Goal: Task Accomplishment & Management: Manage account settings

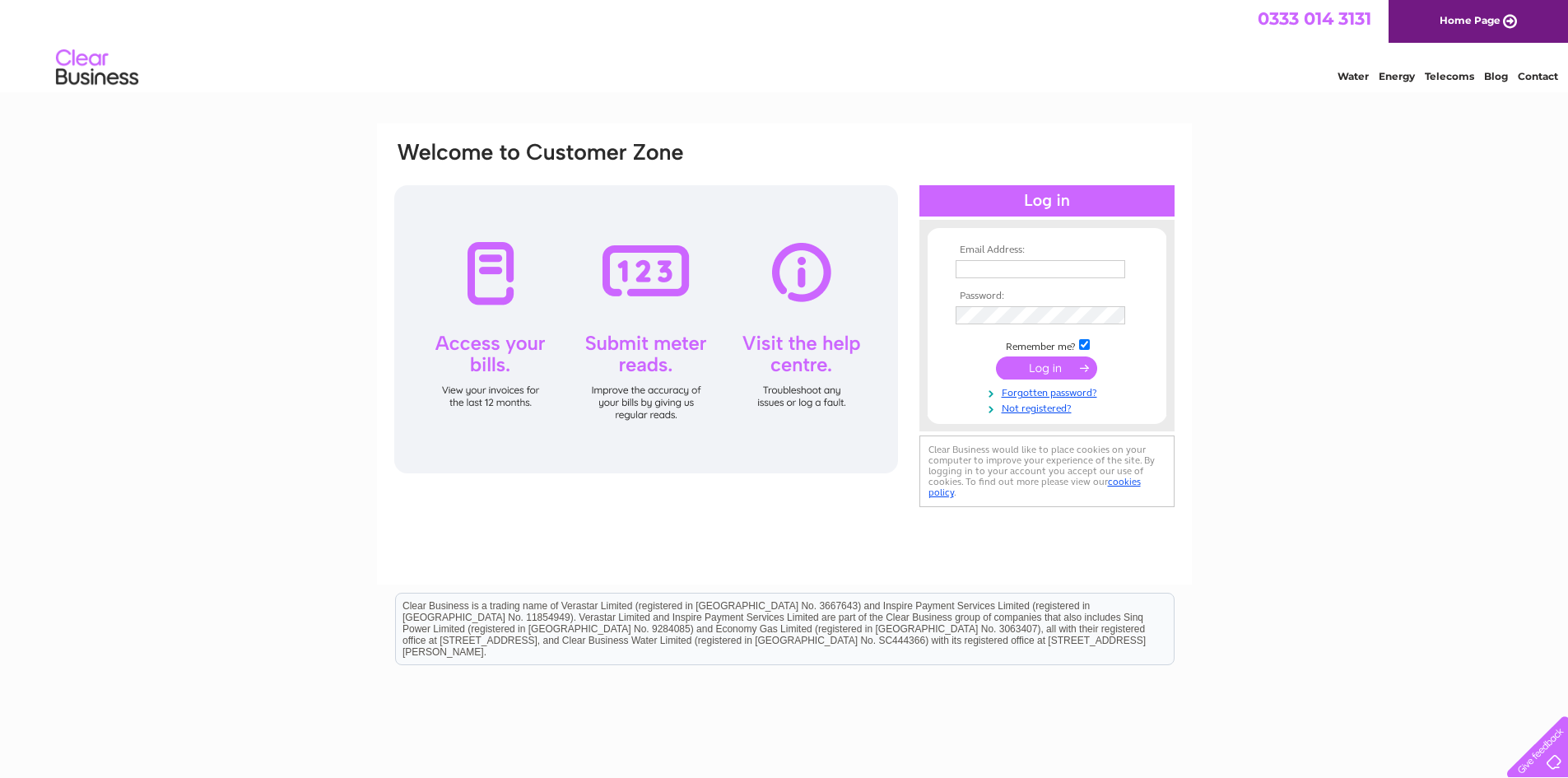
type input "kingscoffeehouse@aol.com"
click at [1033, 366] on input "submit" at bounding box center [1046, 368] width 101 height 23
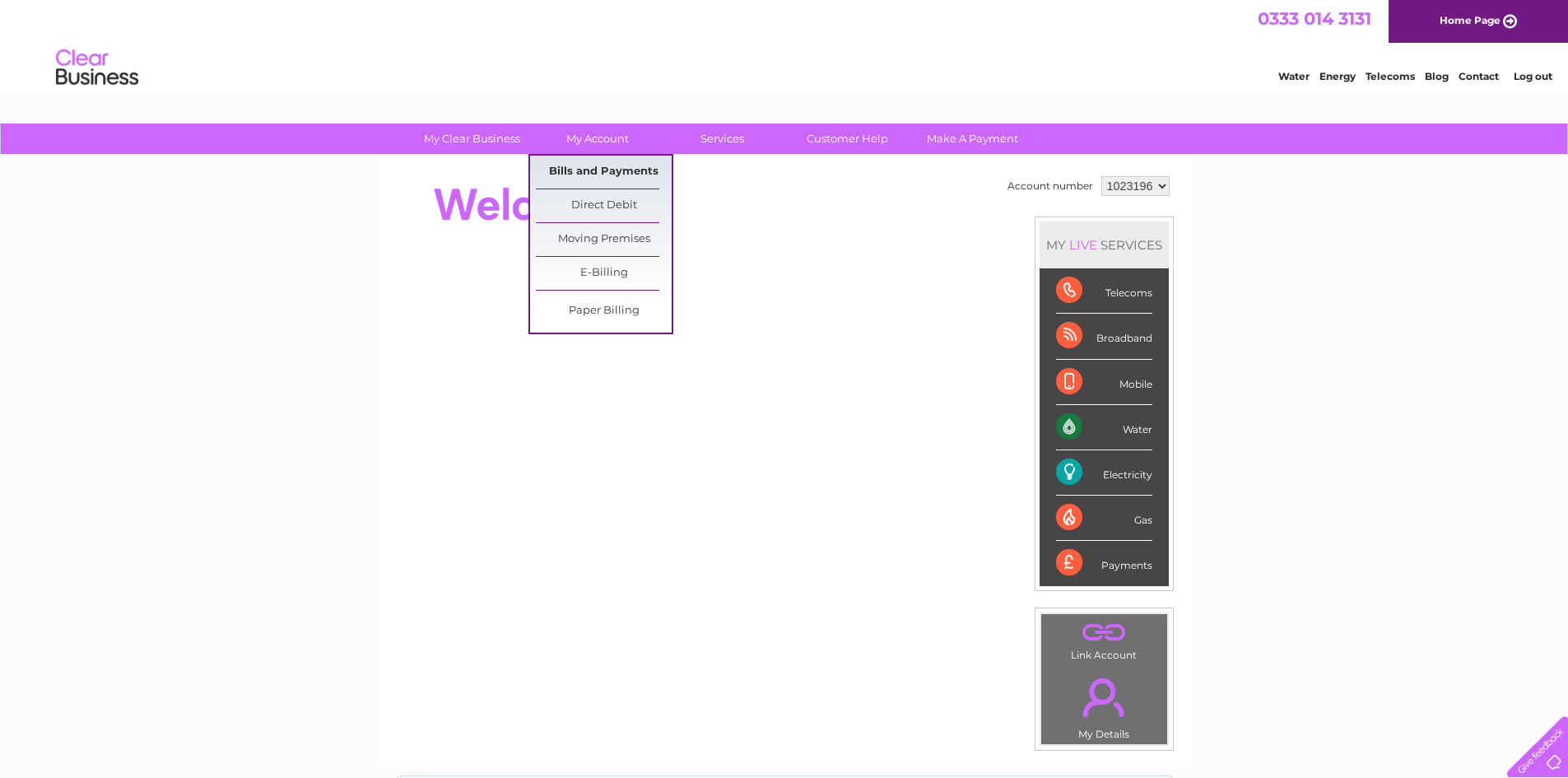
click at [596, 174] on link "Bills and Payments" at bounding box center [603, 171] width 136 height 33
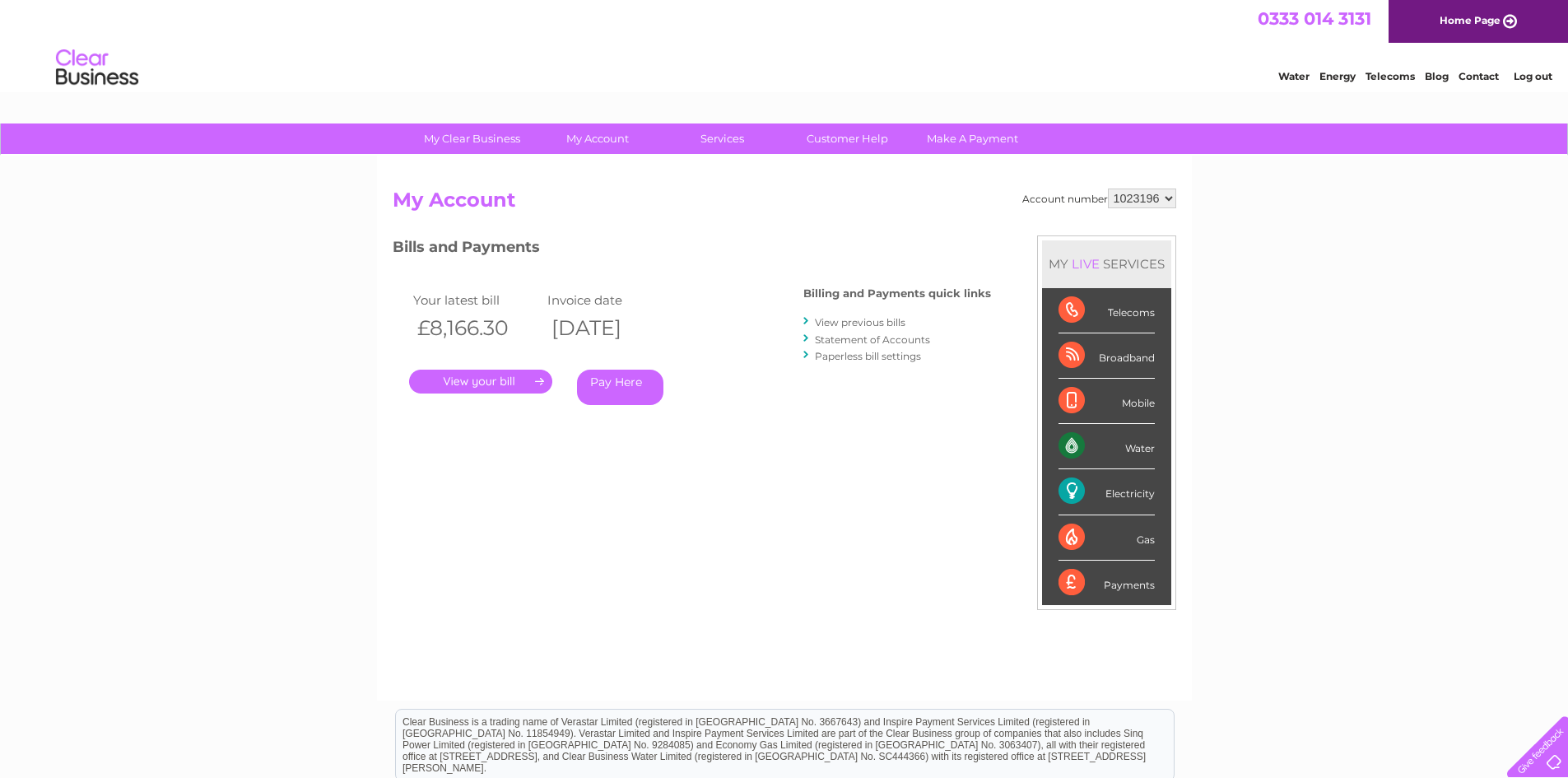
click at [863, 323] on link "View previous bills" at bounding box center [860, 322] width 90 height 13
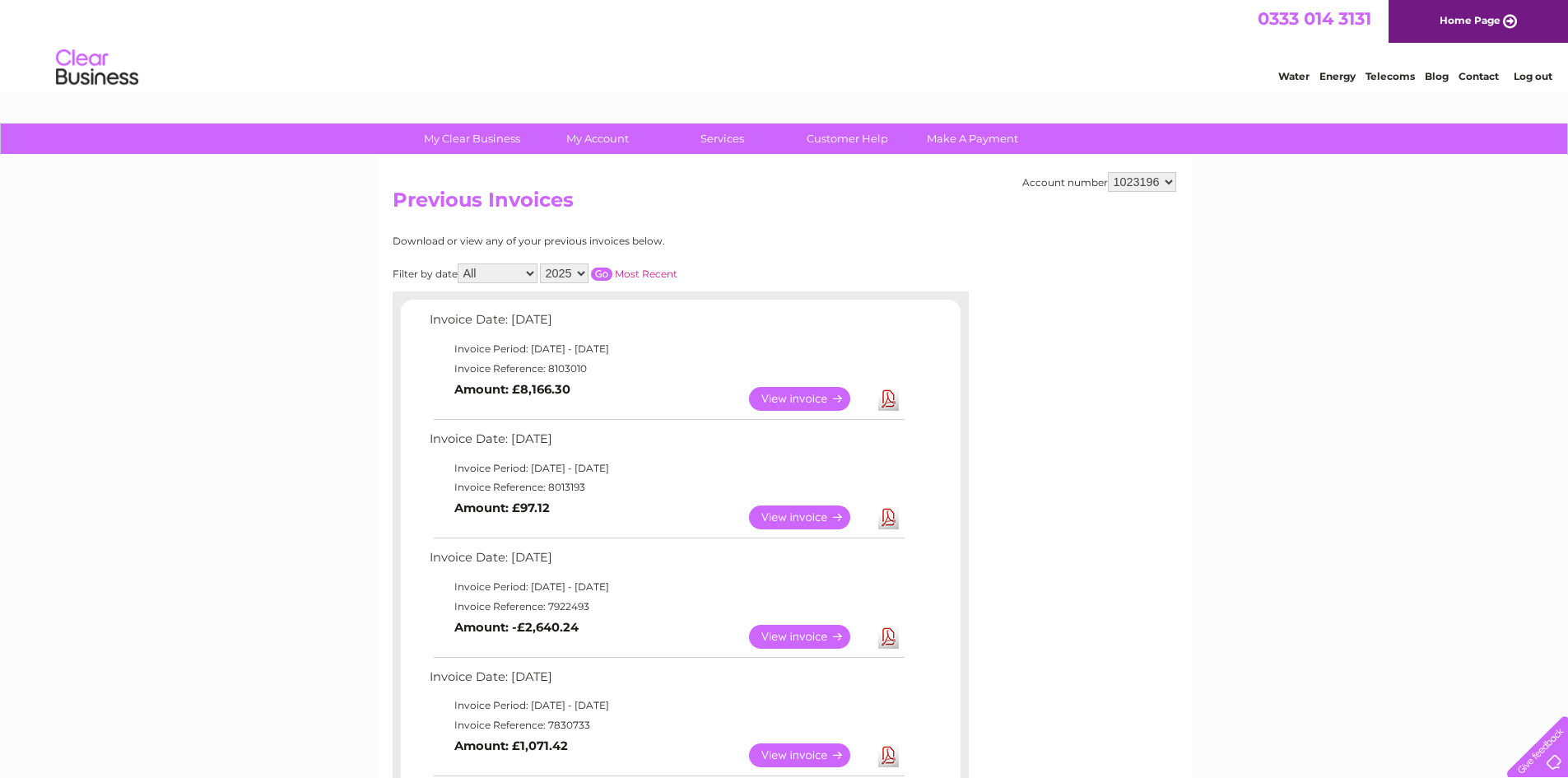
click at [791, 402] on link "View" at bounding box center [809, 398] width 121 height 24
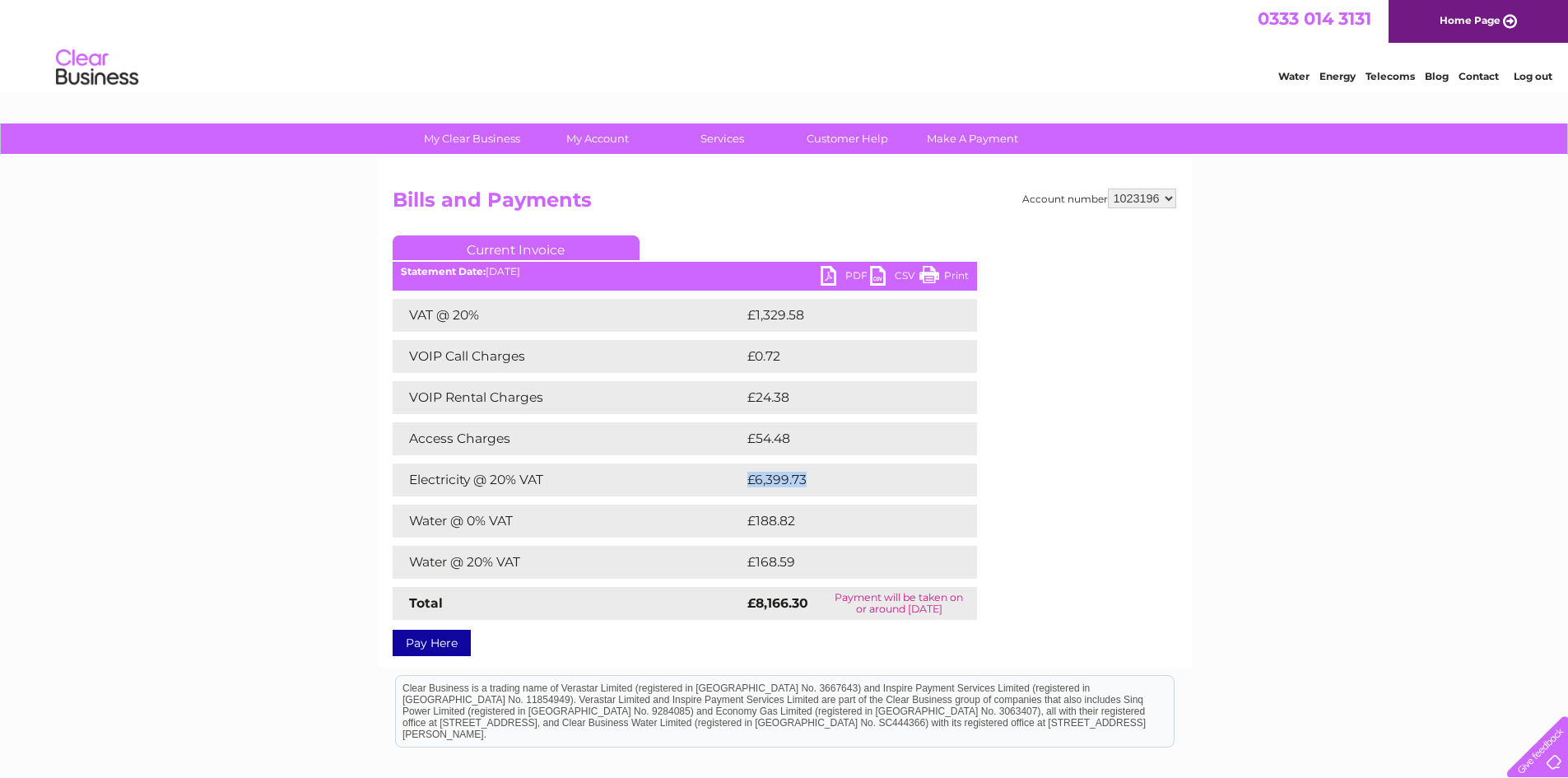
drag, startPoint x: 836, startPoint y: 473, endPoint x: 654, endPoint y: 489, distance: 182.7
click at [654, 489] on tr "Electricity @ 20% VAT £6,399.73" at bounding box center [684, 479] width 584 height 33
click at [675, 488] on td "Electricity @ 20% VAT" at bounding box center [567, 479] width 351 height 33
click at [825, 280] on link "PDF" at bounding box center [845, 278] width 49 height 24
